Goal: Task Accomplishment & Management: Manage account settings

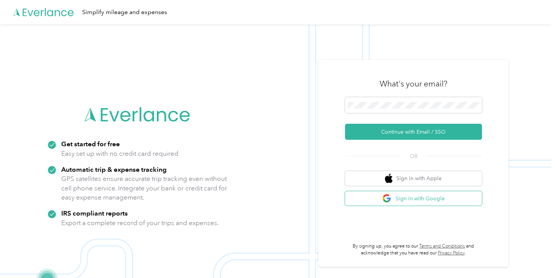
click at [397, 199] on button "Sign in with Google" at bounding box center [413, 198] width 137 height 15
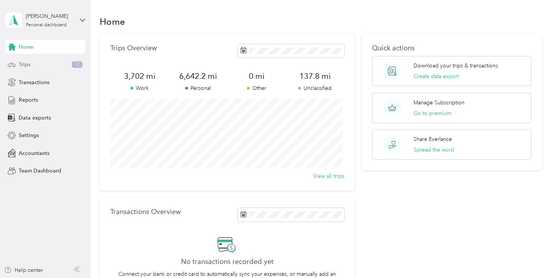
click at [75, 68] on div "Trips 12" at bounding box center [45, 65] width 80 height 14
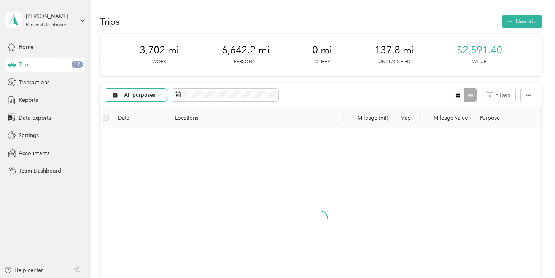
click at [161, 92] on div "All purposes" at bounding box center [136, 95] width 62 height 13
click at [150, 121] on span "Unclassified" at bounding box center [142, 122] width 37 height 8
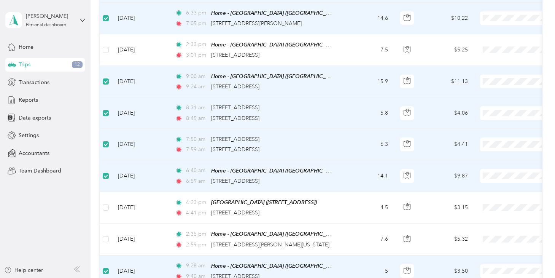
scroll to position [43, 0]
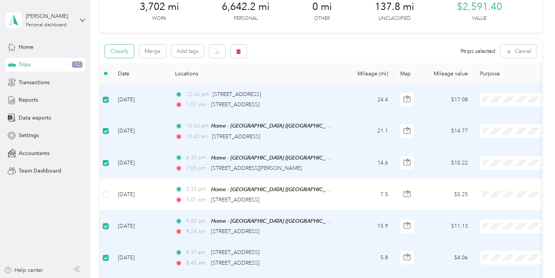
click at [124, 48] on button "Classify" at bounding box center [119, 51] width 29 height 13
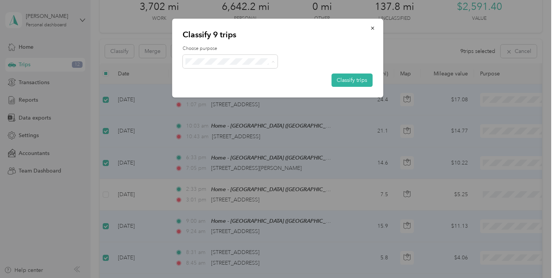
click at [233, 89] on span "Personal" at bounding box center [237, 89] width 71 height 8
click at [357, 78] on button "Classify trips" at bounding box center [351, 79] width 41 height 13
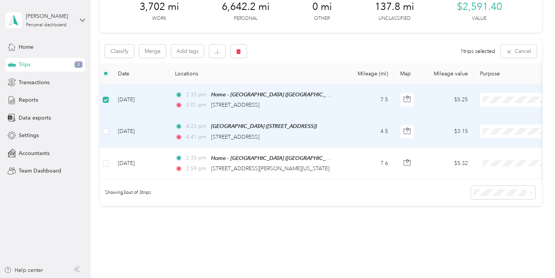
click at [109, 131] on td at bounding box center [106, 132] width 12 height 32
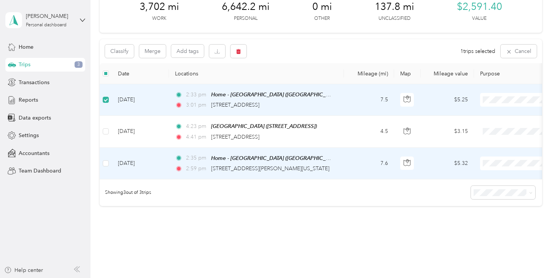
click at [110, 162] on td at bounding box center [106, 164] width 12 height 32
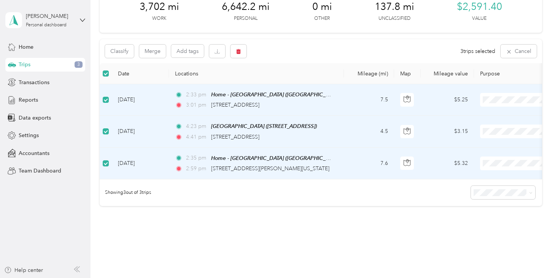
click at [135, 55] on div "Classify Merge Add tags" at bounding box center [176, 51] width 142 height 13
click at [132, 54] on button "Classify" at bounding box center [119, 51] width 29 height 13
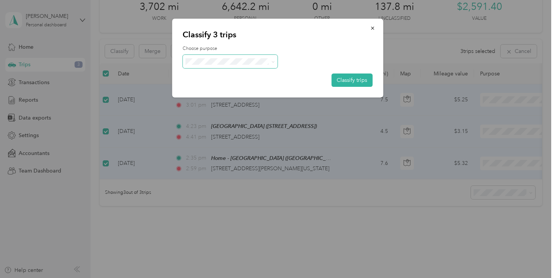
click at [204, 56] on span at bounding box center [230, 61] width 95 height 13
click at [224, 104] on span "Acu-Care" at bounding box center [237, 101] width 71 height 8
click at [366, 83] on button "Classify trips" at bounding box center [351, 79] width 41 height 13
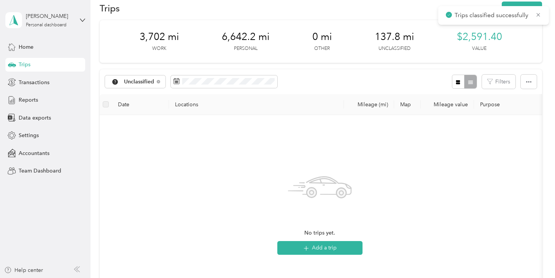
scroll to position [1, 0]
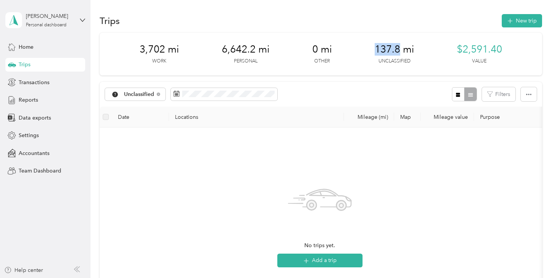
drag, startPoint x: 375, startPoint y: 48, endPoint x: 399, endPoint y: 47, distance: 24.0
click at [399, 47] on span "137.8 mi" at bounding box center [395, 49] width 40 height 12
click at [352, 56] on div "3,702 mi Work 6,642.2 mi Personal 0 mi Other 137.8 mi Unclassified $2,591.40 Va…" at bounding box center [321, 54] width 442 height 43
click at [160, 96] on div "Unclassified" at bounding box center [135, 94] width 61 height 13
click at [154, 106] on span "All purposes" at bounding box center [144, 108] width 40 height 8
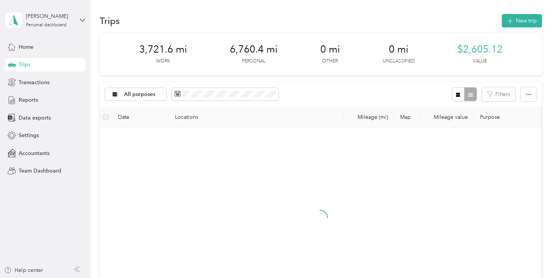
click at [326, 91] on div "All purposes Filters" at bounding box center [321, 94] width 442 height 25
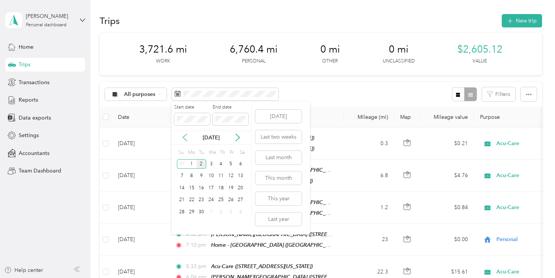
click at [185, 140] on icon at bounding box center [185, 138] width 8 height 8
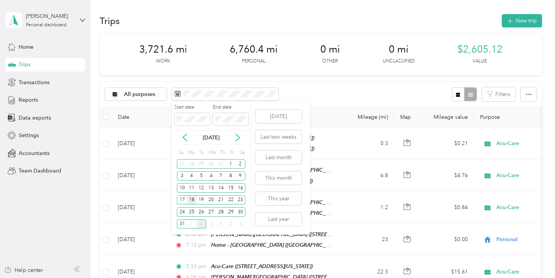
click at [194, 202] on div "18" at bounding box center [192, 200] width 10 height 10
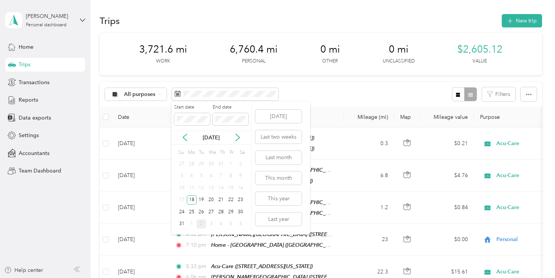
click at [201, 223] on div "2" at bounding box center [202, 224] width 10 height 10
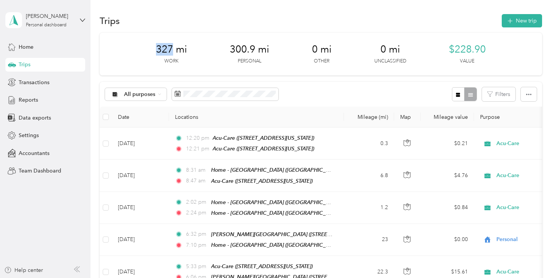
drag, startPoint x: 155, startPoint y: 47, endPoint x: 170, endPoint y: 46, distance: 15.6
click at [170, 46] on span "327 mi" at bounding box center [171, 49] width 31 height 12
copy span "327"
